Goal: Task Accomplishment & Management: Manage account settings

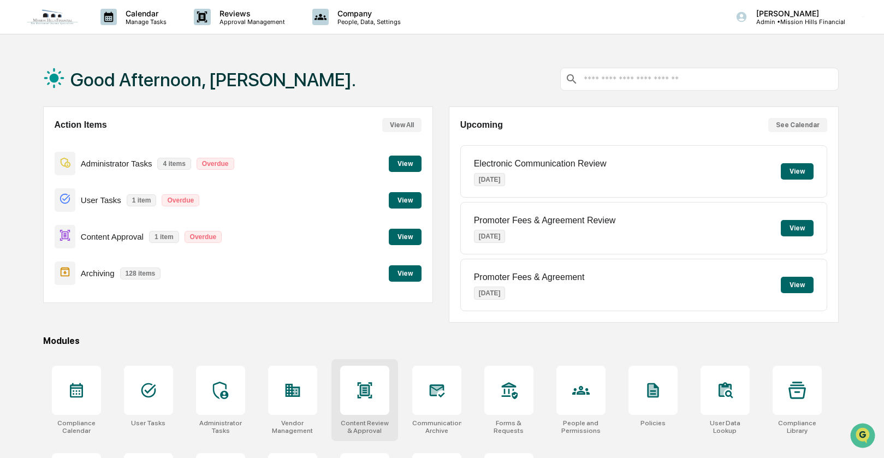
click at [354, 387] on div at bounding box center [364, 390] width 49 height 49
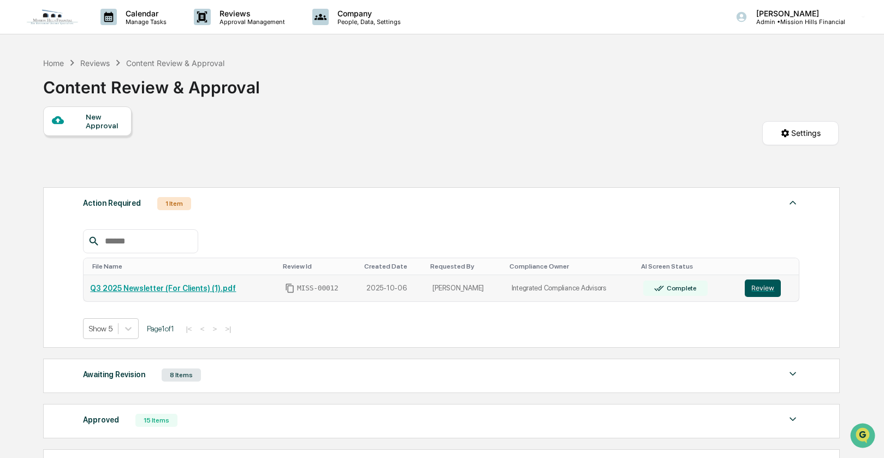
click at [770, 290] on button "Review" at bounding box center [763, 288] width 36 height 17
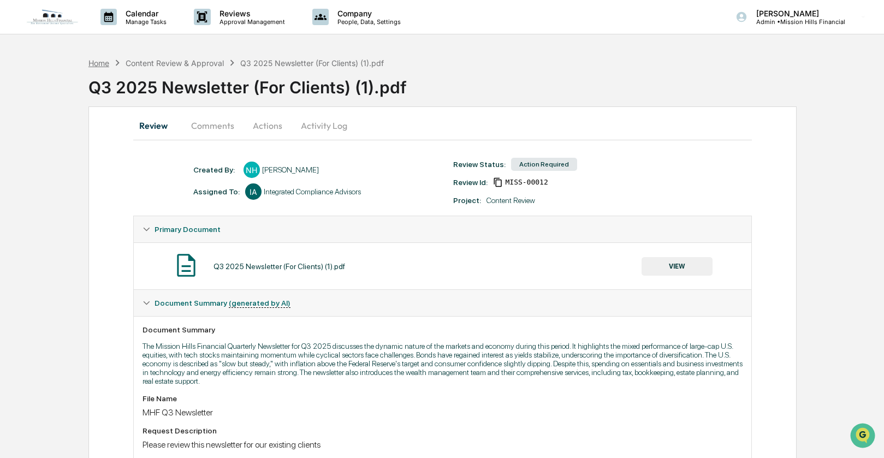
click at [95, 63] on div "Home" at bounding box center [98, 62] width 21 height 9
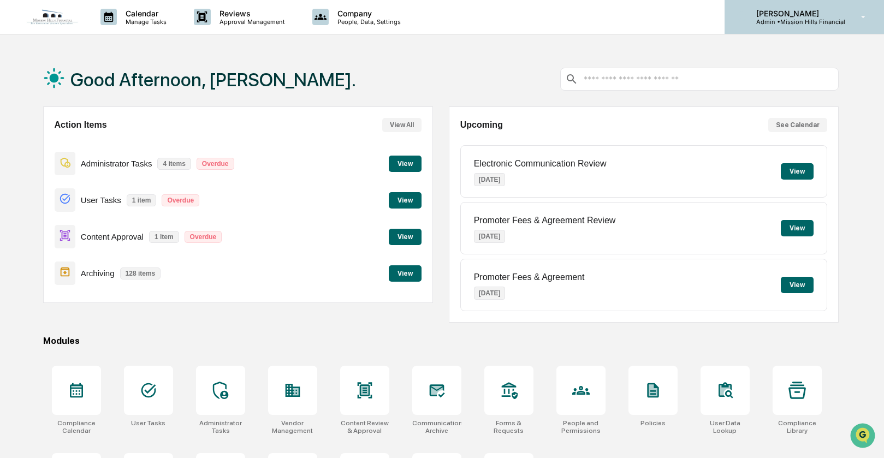
click at [808, 15] on p "[PERSON_NAME]" at bounding box center [796, 13] width 98 height 9
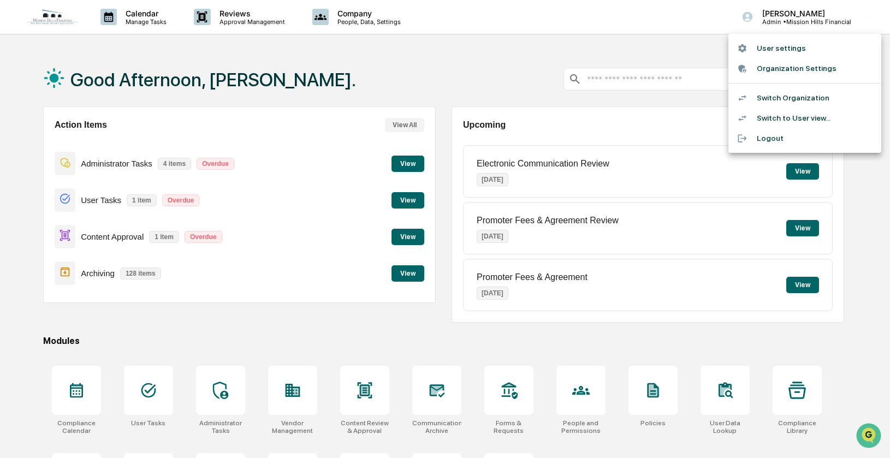
click at [786, 92] on li "Switch Organization" at bounding box center [804, 98] width 153 height 20
